Goal: Navigation & Orientation: Find specific page/section

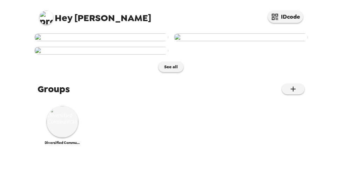
scroll to position [276, 0]
click at [70, 137] on img at bounding box center [63, 122] width 32 height 32
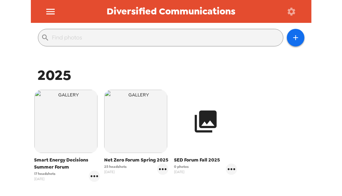
scroll to position [74, 0]
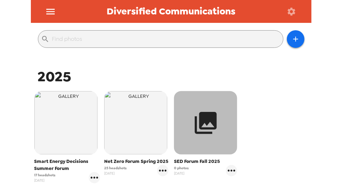
click at [220, 126] on button "button" at bounding box center [205, 122] width 63 height 63
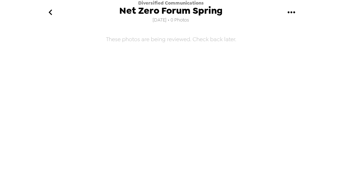
click at [47, 12] on icon "go back" at bounding box center [50, 12] width 11 height 11
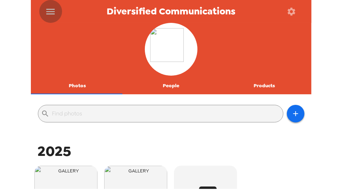
click at [52, 13] on icon "menu" at bounding box center [50, 12] width 8 height 6
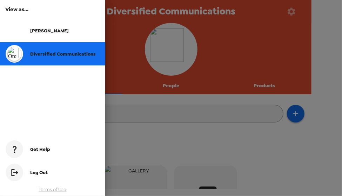
click at [307, 169] on div at bounding box center [171, 98] width 342 height 196
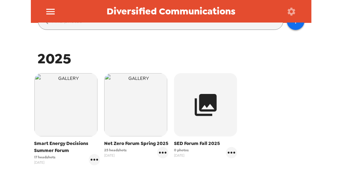
scroll to position [92, 0]
